Goal: Task Accomplishment & Management: Manage account settings

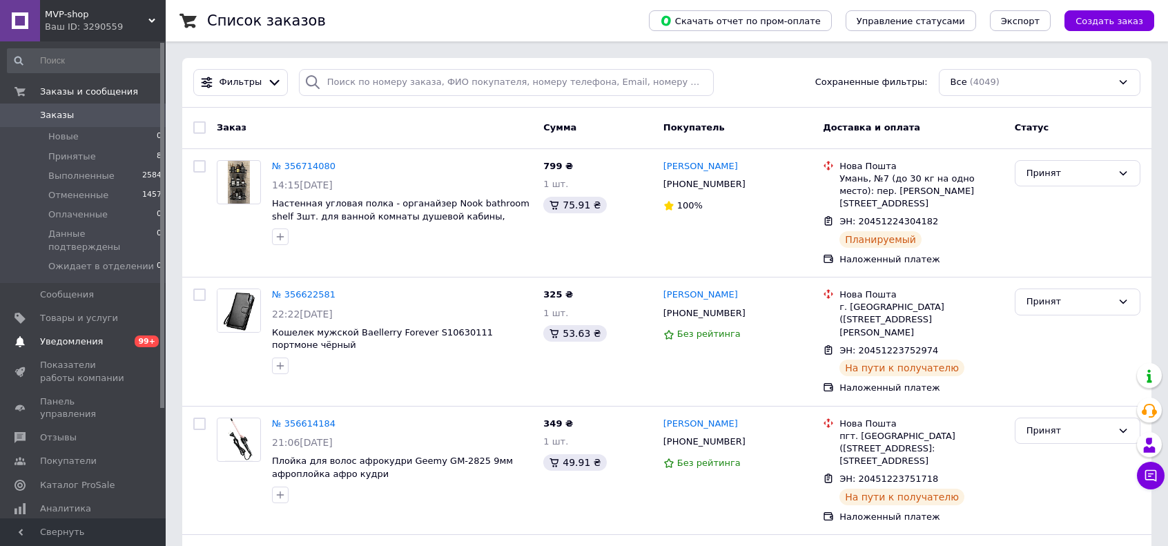
click at [66, 336] on span "Уведомления" at bounding box center [71, 342] width 63 height 12
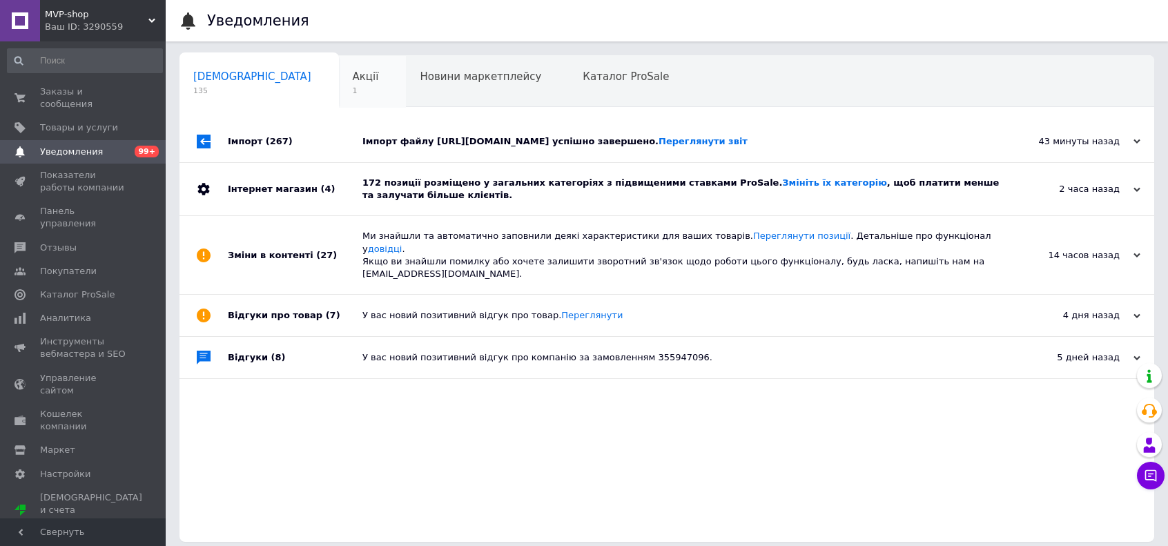
click at [353, 81] on span "Акції" at bounding box center [366, 76] width 26 height 12
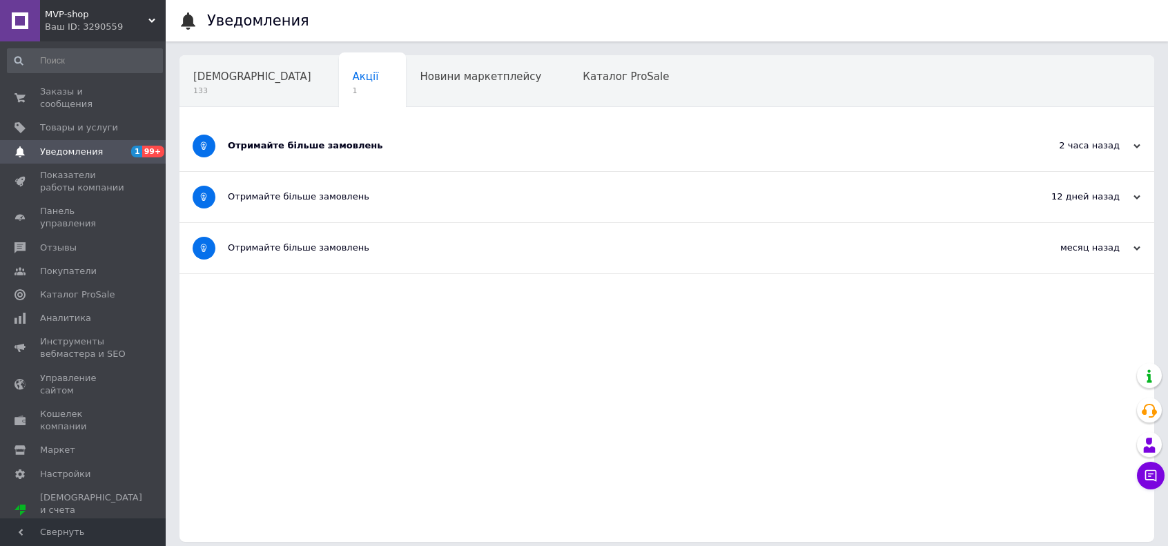
click at [275, 160] on div "Отримайте більше замовлень" at bounding box center [615, 146] width 775 height 50
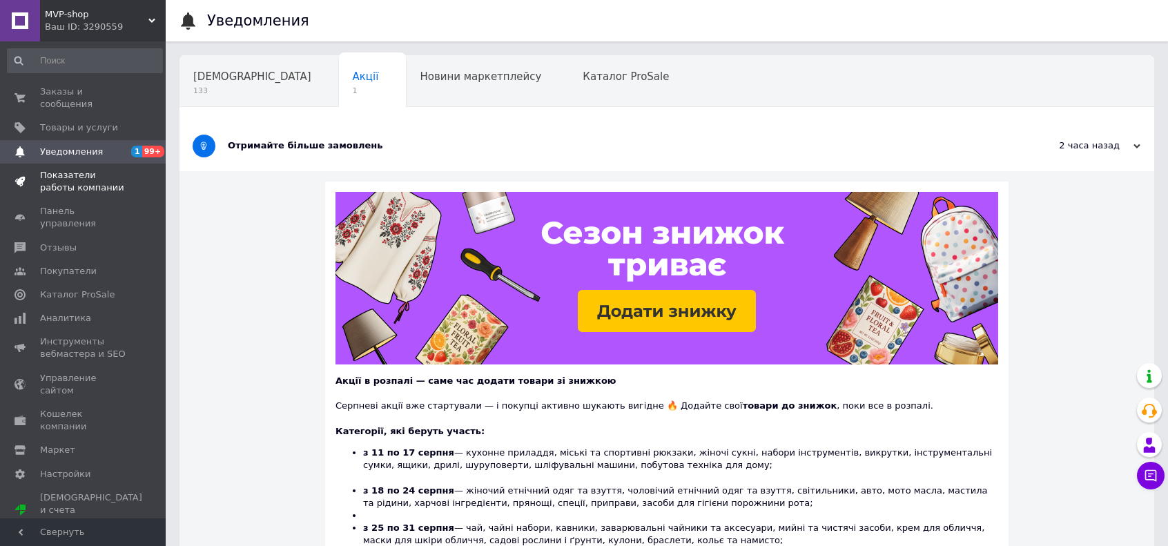
click at [64, 169] on span "Показатели работы компании" at bounding box center [84, 181] width 88 height 25
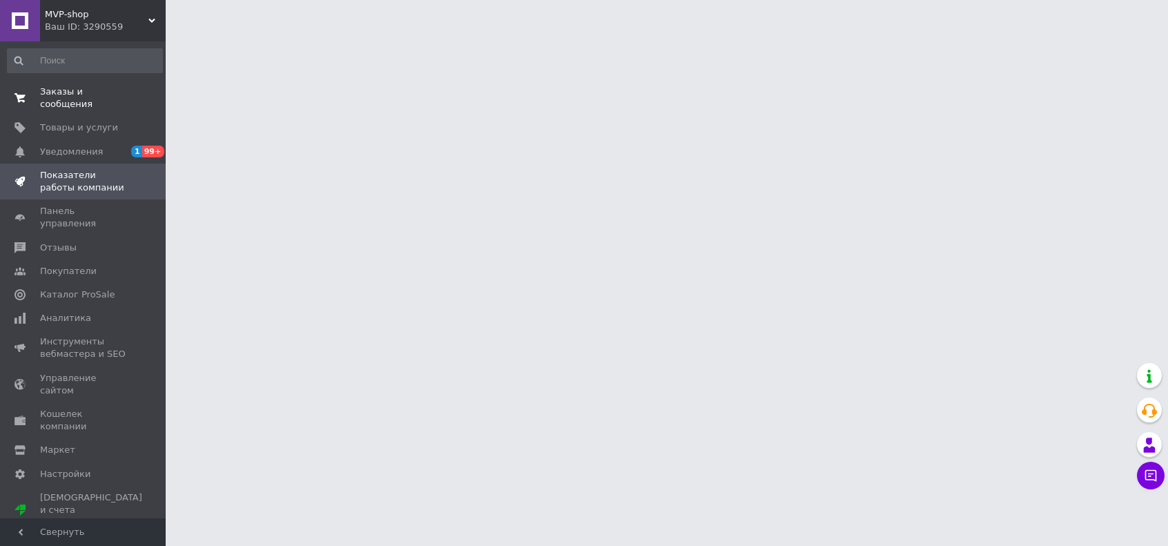
click at [79, 92] on span "Заказы и сообщения" at bounding box center [84, 98] width 88 height 25
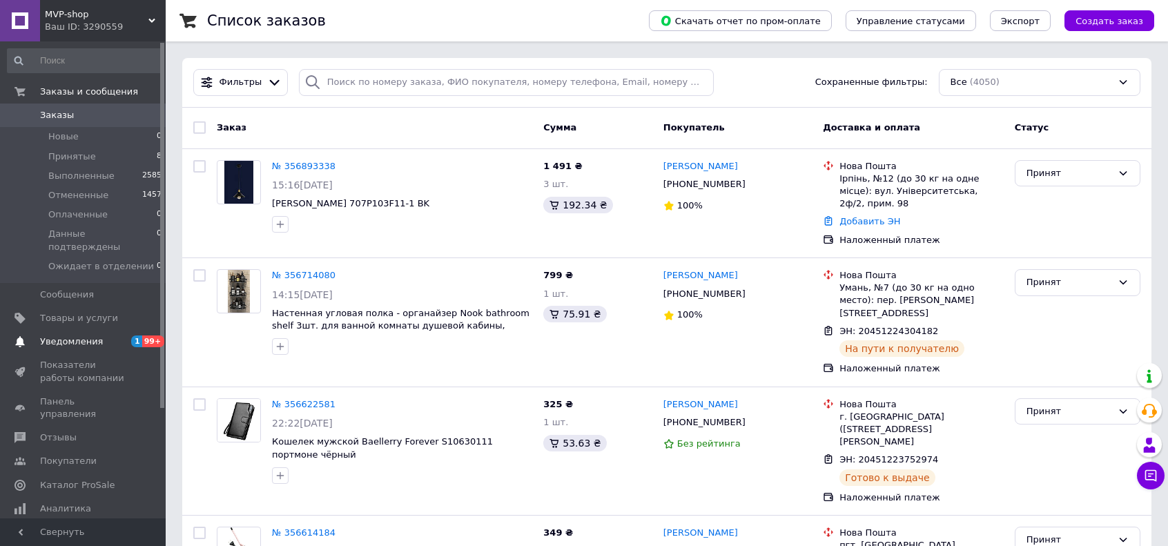
click at [64, 336] on span "Уведомления" at bounding box center [71, 342] width 63 height 12
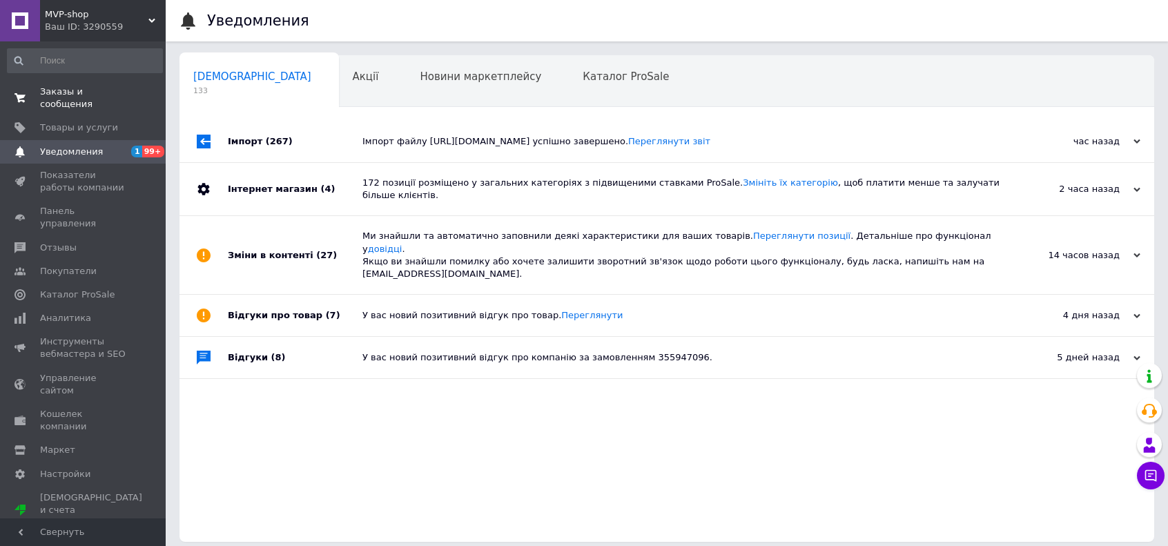
click at [81, 96] on span "Заказы и сообщения" at bounding box center [84, 98] width 88 height 25
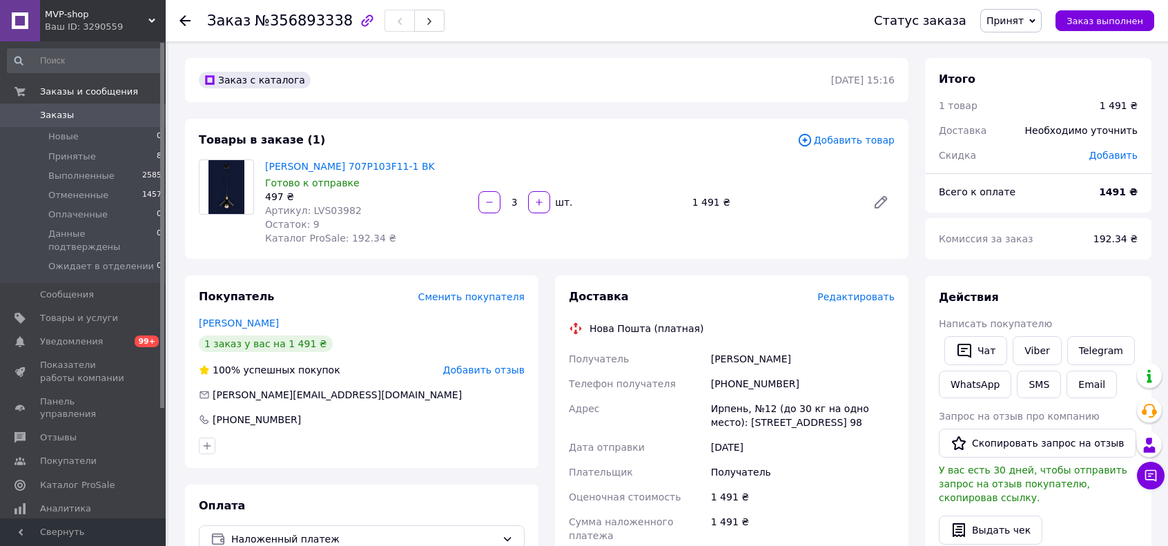
click at [740, 358] on div "[PERSON_NAME]" at bounding box center [803, 359] width 189 height 25
copy div "[PERSON_NAME]"
click at [722, 409] on div "Ирпень, №12 (до 30 кг на одно место): [STREET_ADDRESS] 98" at bounding box center [803, 415] width 189 height 39
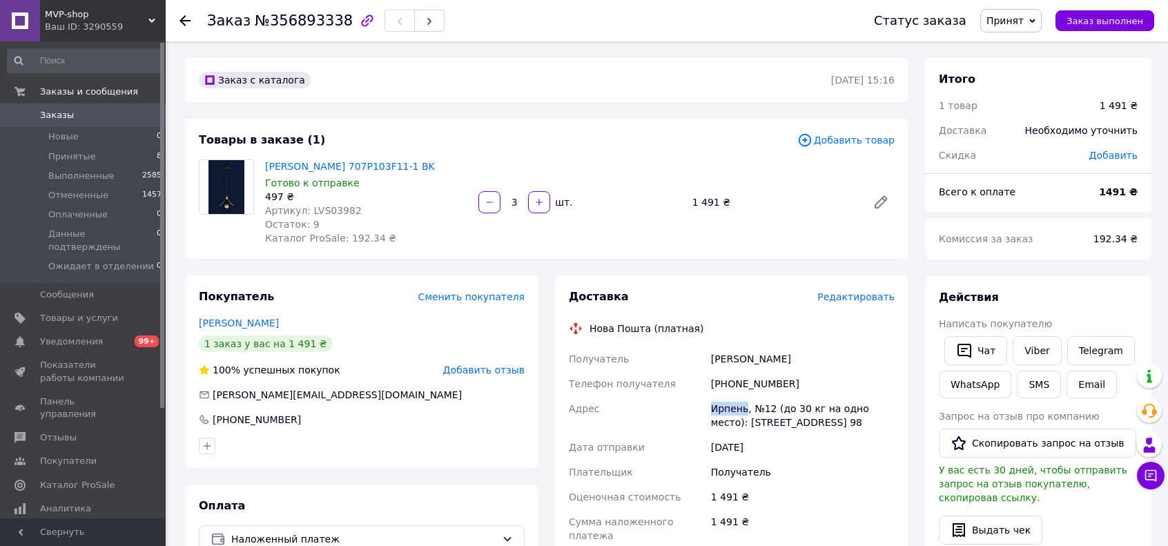
click at [722, 409] on div "Ирпень, №12 (до 30 кг на одно место): ул. Университетская, 2ф/2, пом. 98" at bounding box center [803, 415] width 189 height 39
copy div "Ирпень"
click at [740, 352] on div "Понзель Сергій" at bounding box center [803, 359] width 189 height 25
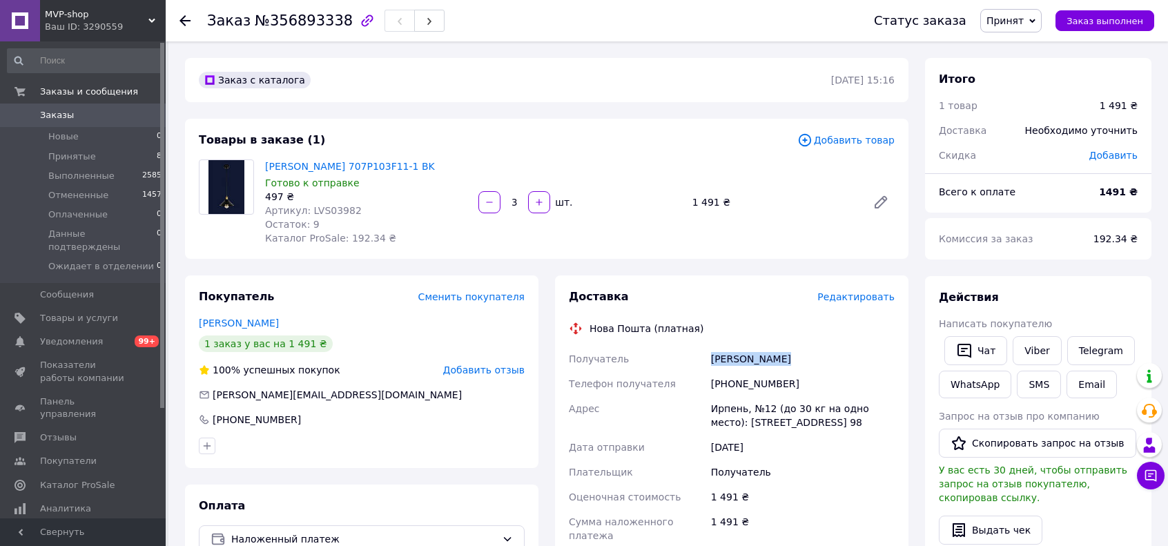
copy div "Понзель Сергій"
click at [746, 383] on div "[PHONE_NUMBER]" at bounding box center [803, 384] width 189 height 25
copy div "380977395636"
click at [106, 336] on span "Уведомления" at bounding box center [84, 342] width 88 height 12
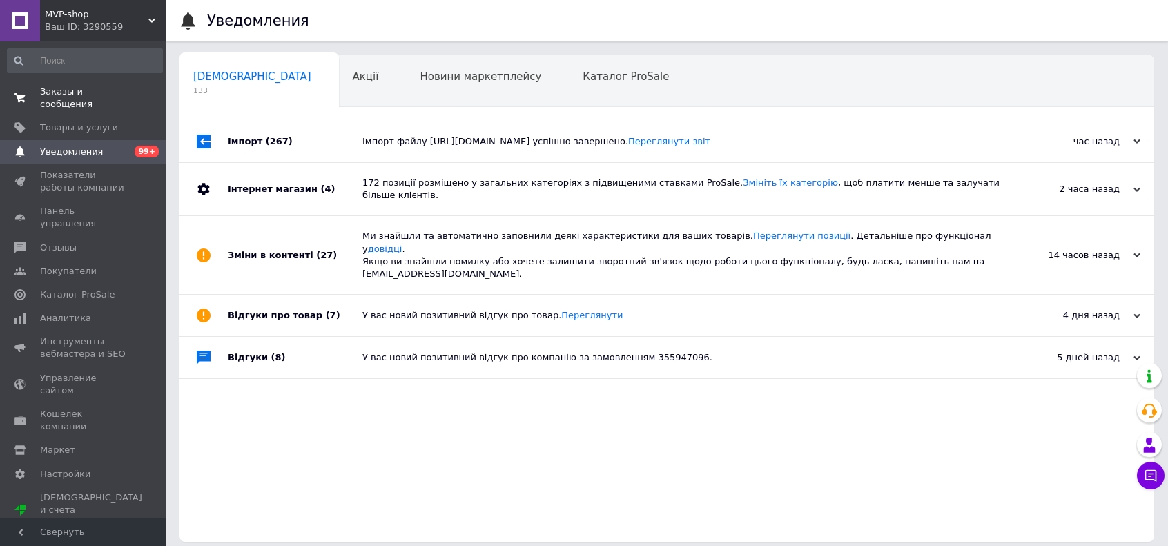
click at [95, 89] on span "Заказы и сообщения" at bounding box center [84, 98] width 88 height 25
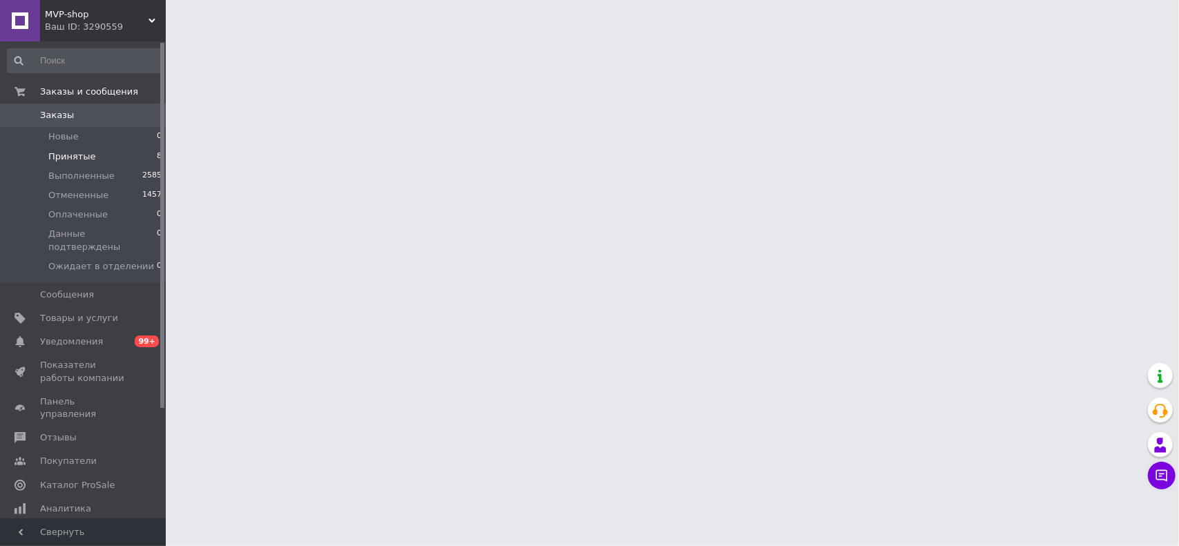
click at [81, 161] on span "Принятые" at bounding box center [72, 157] width 48 height 12
